Goal: Task Accomplishment & Management: Complete application form

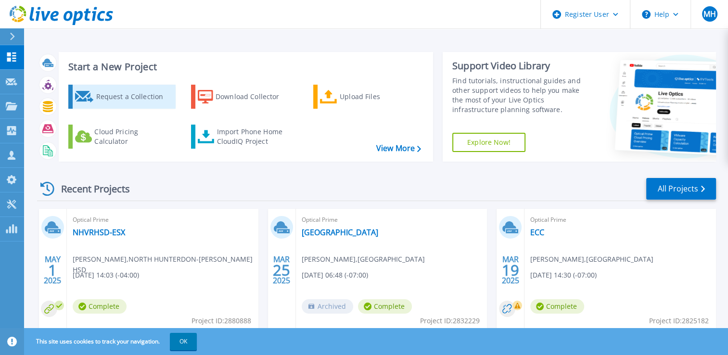
click at [112, 90] on div "Request a Collection" at bounding box center [134, 96] width 77 height 19
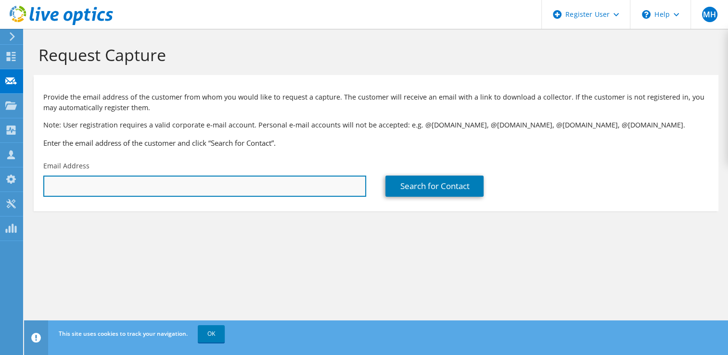
click at [102, 184] on input "text" at bounding box center [204, 186] width 323 height 21
paste input "andrew.phan@trelleborg.com"
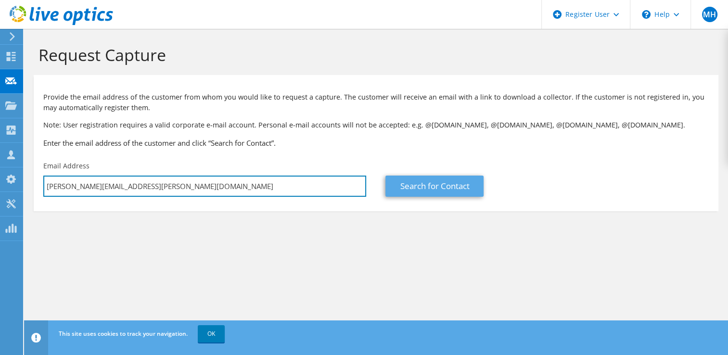
type input "andrew.phan@trelleborg.com"
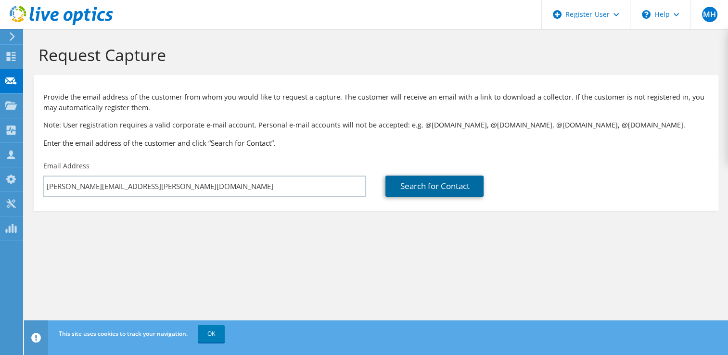
click at [408, 190] on link "Search for Contact" at bounding box center [435, 186] width 98 height 21
type input "TRELLEBORG"
type input "andrew"
type input "phan"
type input "[GEOGRAPHIC_DATA]"
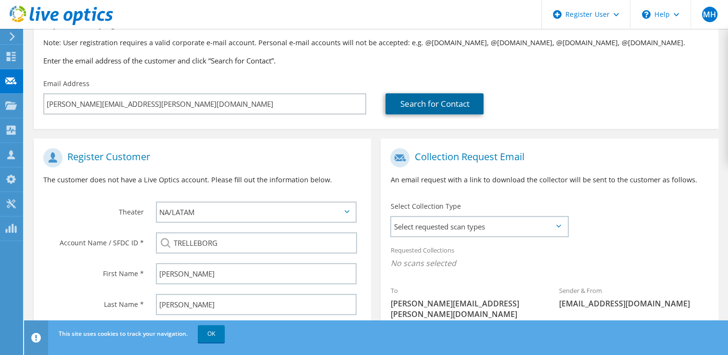
scroll to position [96, 0]
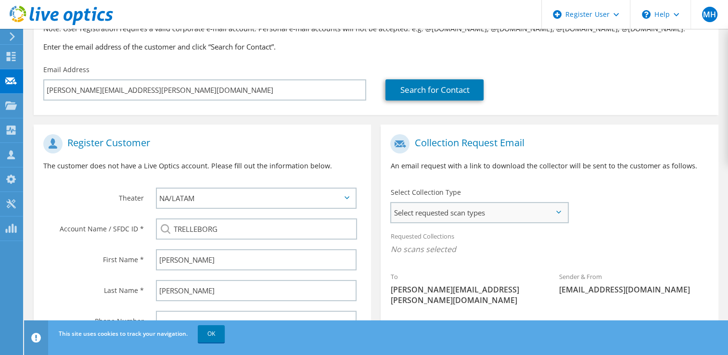
click at [449, 213] on span "Select requested scan types" at bounding box center [479, 212] width 176 height 19
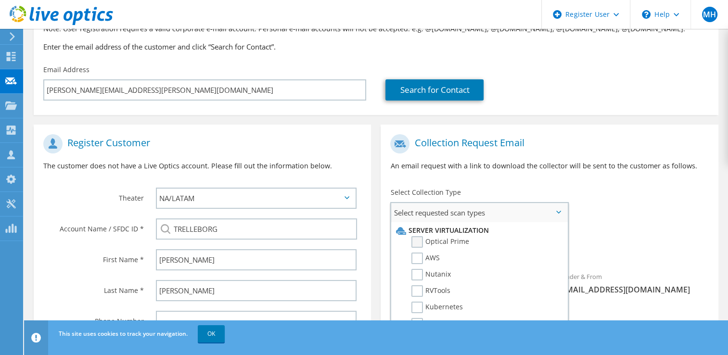
click at [417, 243] on label "Optical Prime" at bounding box center [441, 242] width 58 height 12
click at [0, 0] on input "Optical Prime" at bounding box center [0, 0] width 0 height 0
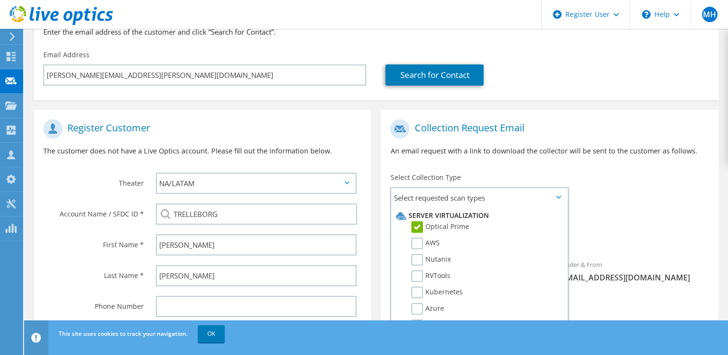
scroll to position [199, 0]
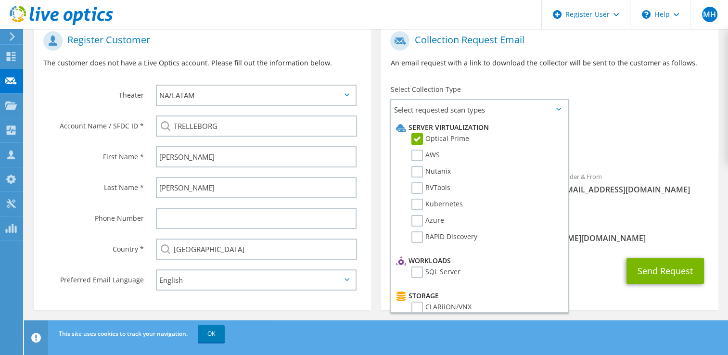
click at [626, 199] on div "Sender & From liveoptics@liveoptics.com" at bounding box center [634, 183] width 169 height 33
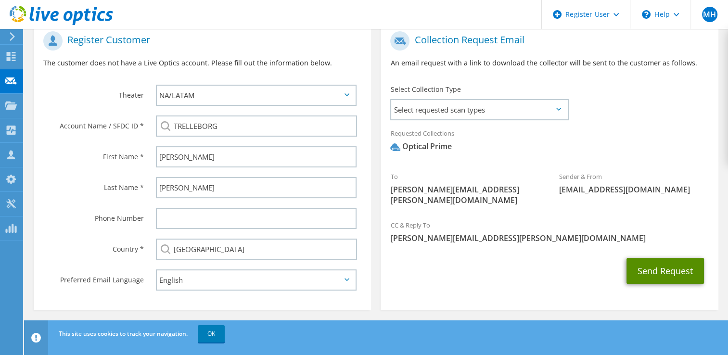
click at [659, 263] on button "Send Request" at bounding box center [665, 271] width 77 height 26
